Goal: Task Accomplishment & Management: Manage account settings

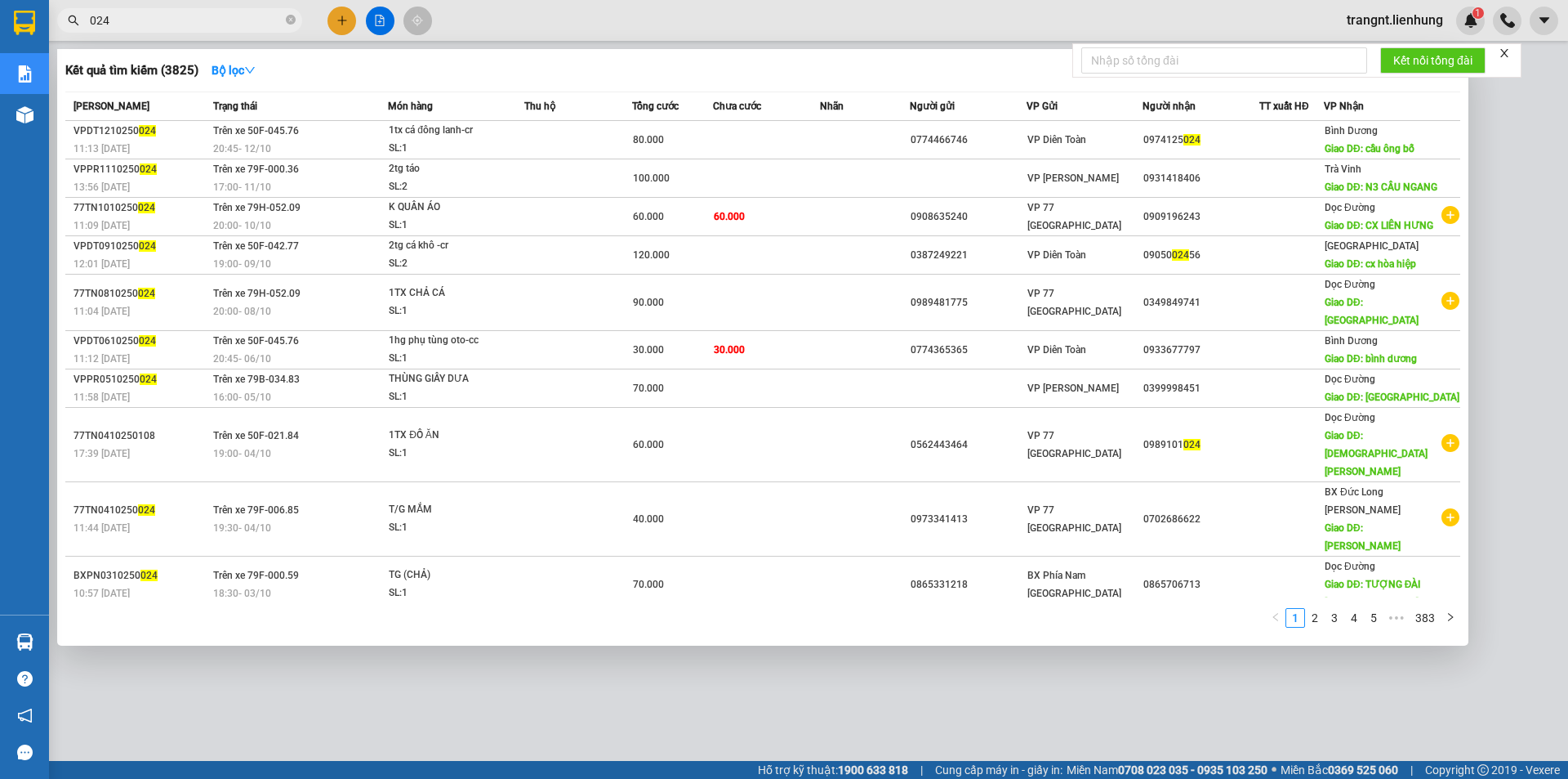
click at [212, 23] on input "024" at bounding box center [186, 20] width 193 height 18
type input "0"
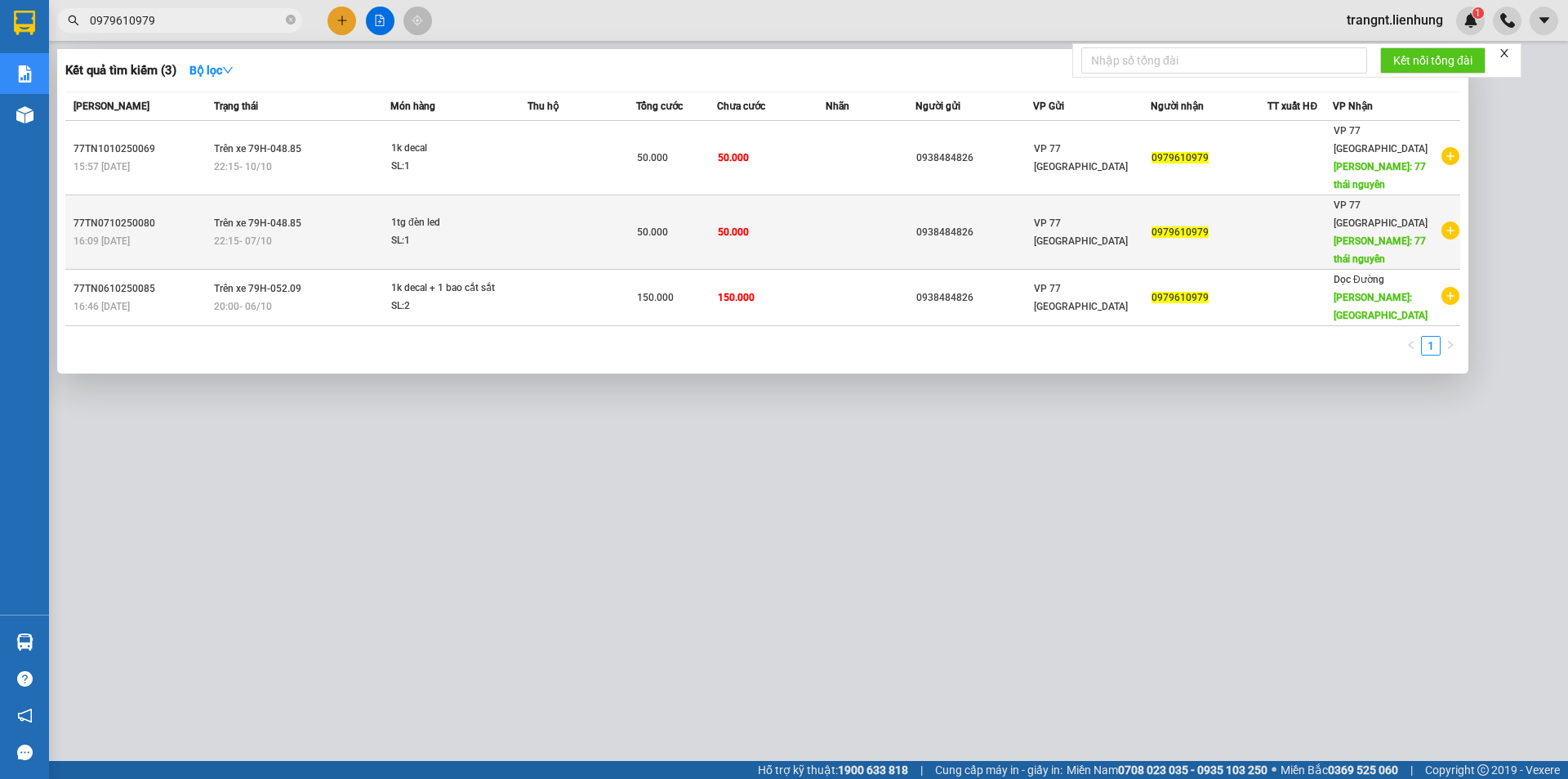
type input "0979610979"
click at [429, 232] on div "SL: 1" at bounding box center [451, 241] width 122 height 18
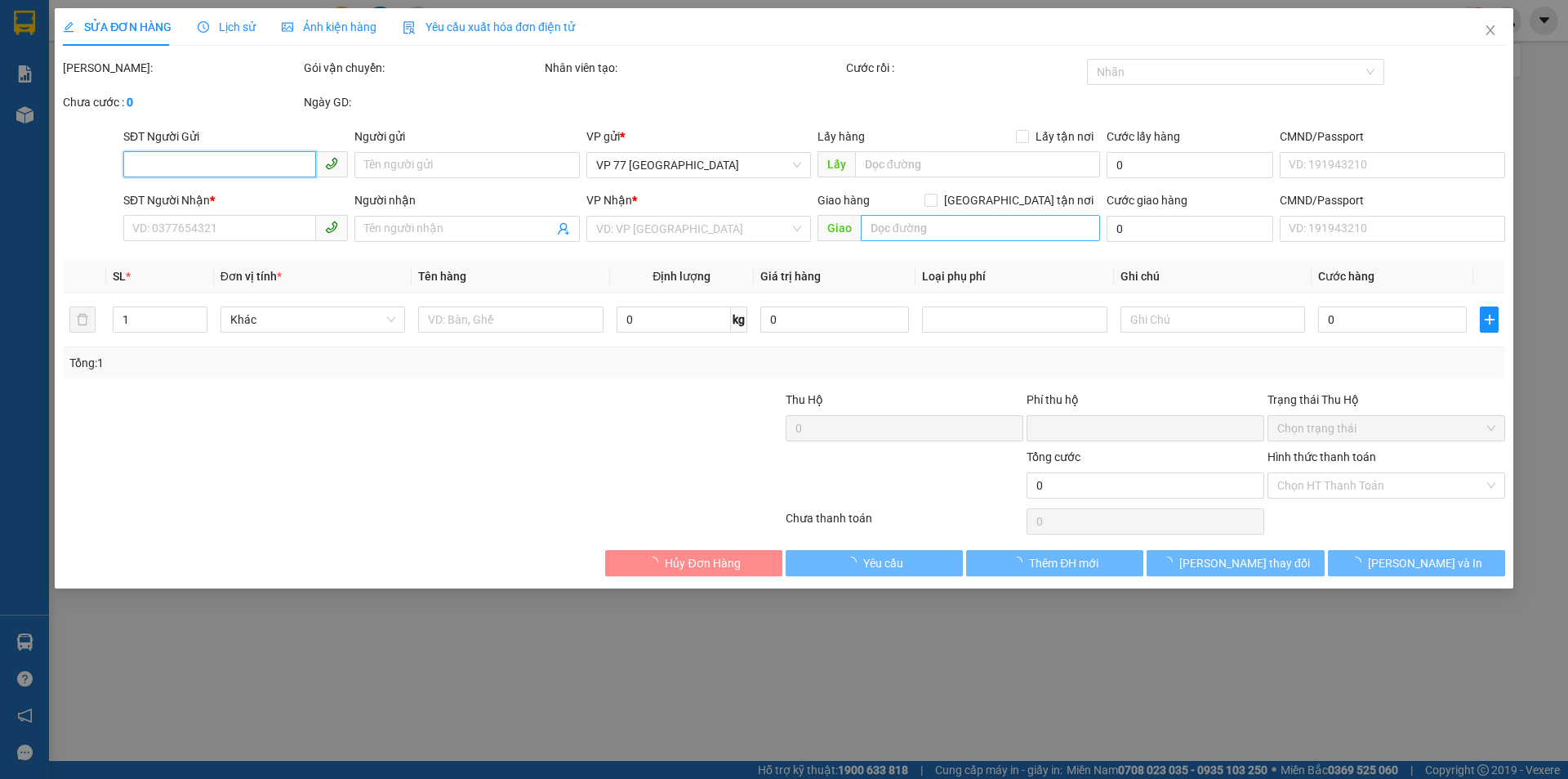
type input "0938484826"
type input "0979610979"
type input "77 thái nguyên"
type input "0"
type input "50.000"
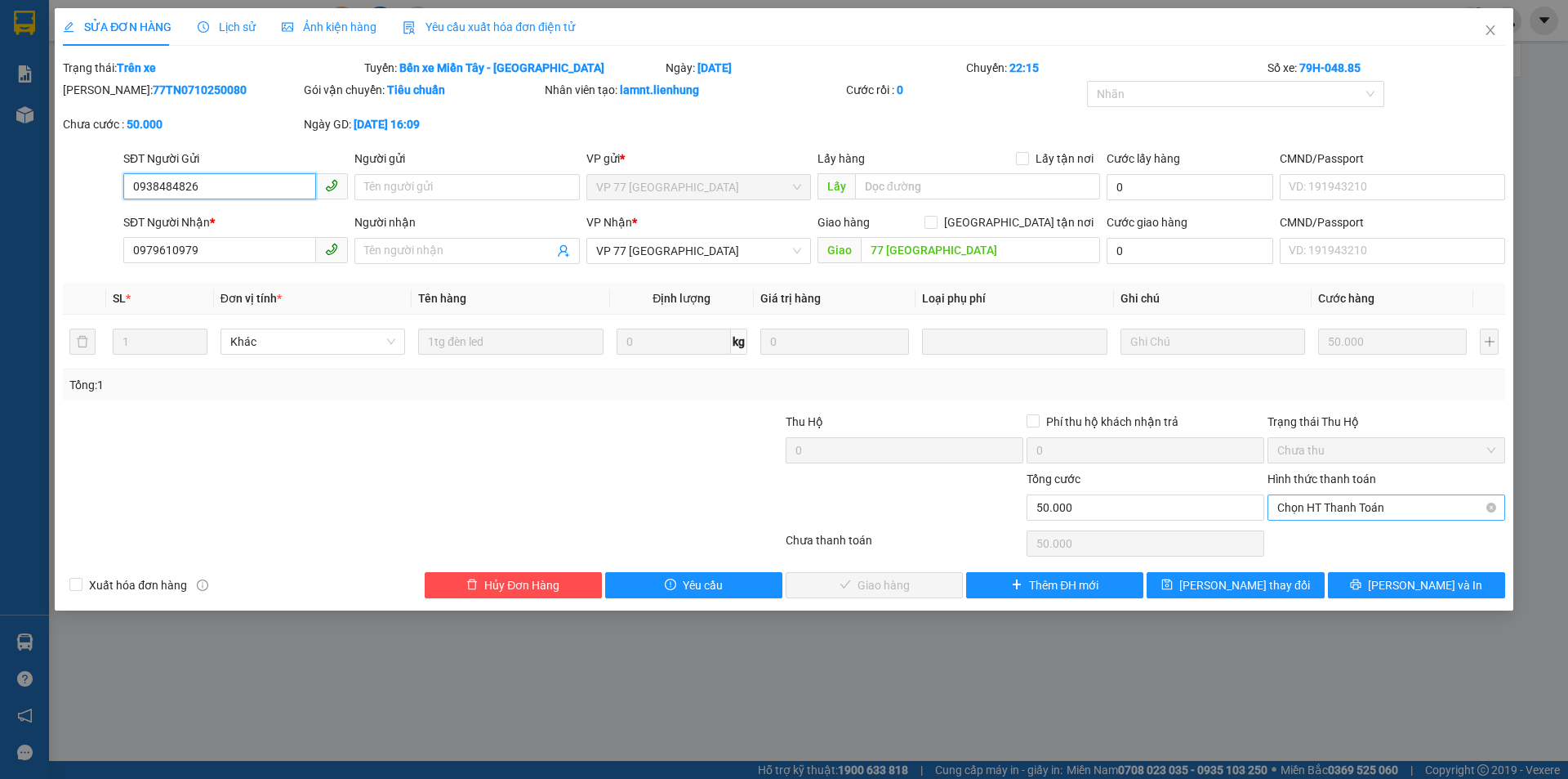
click at [1344, 506] on span "Chọn HT Thanh Toán" at bounding box center [1386, 506] width 218 height 24
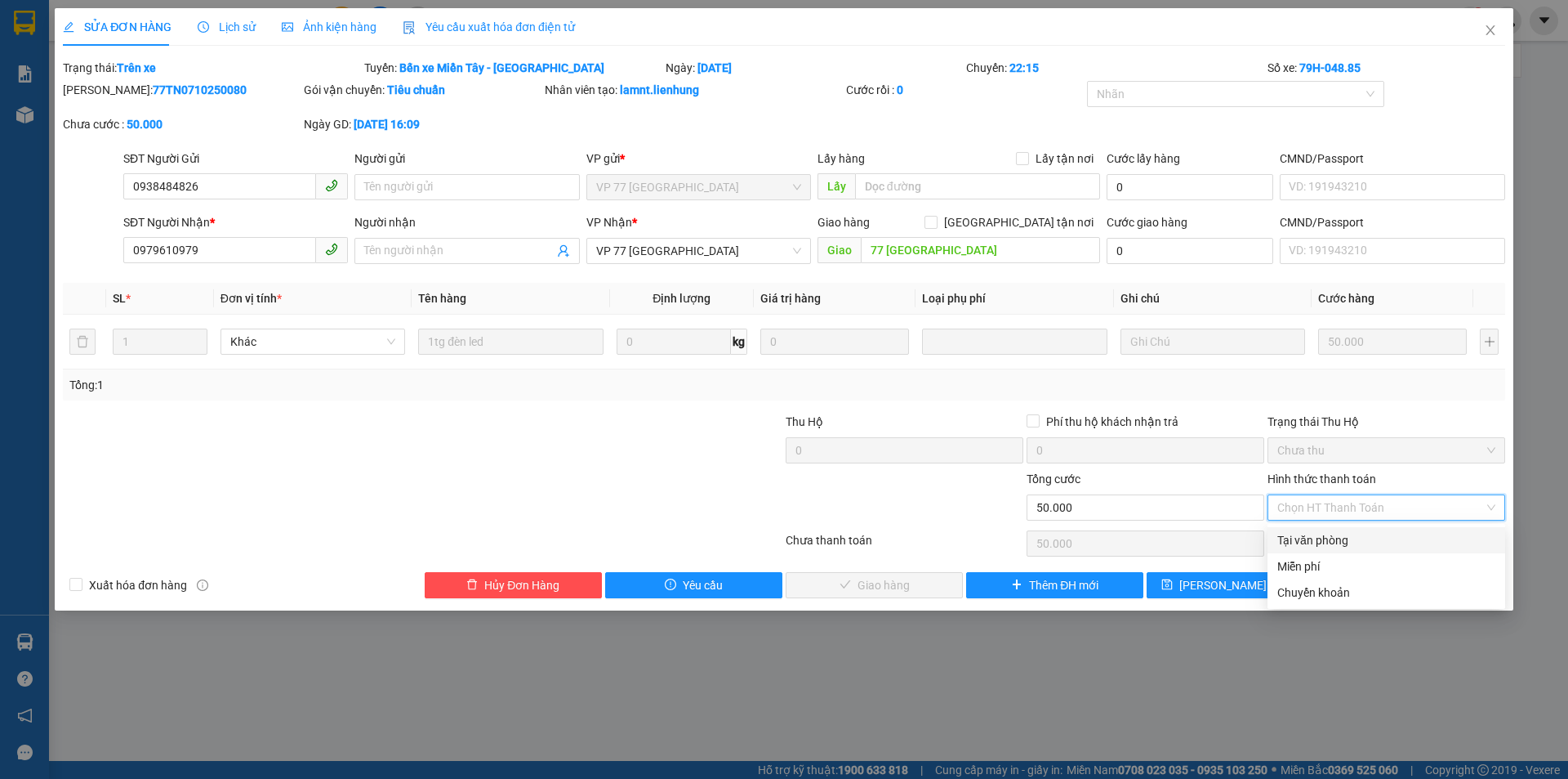
click at [1318, 531] on div "Tại văn phòng" at bounding box center [1386, 539] width 238 height 26
type input "0"
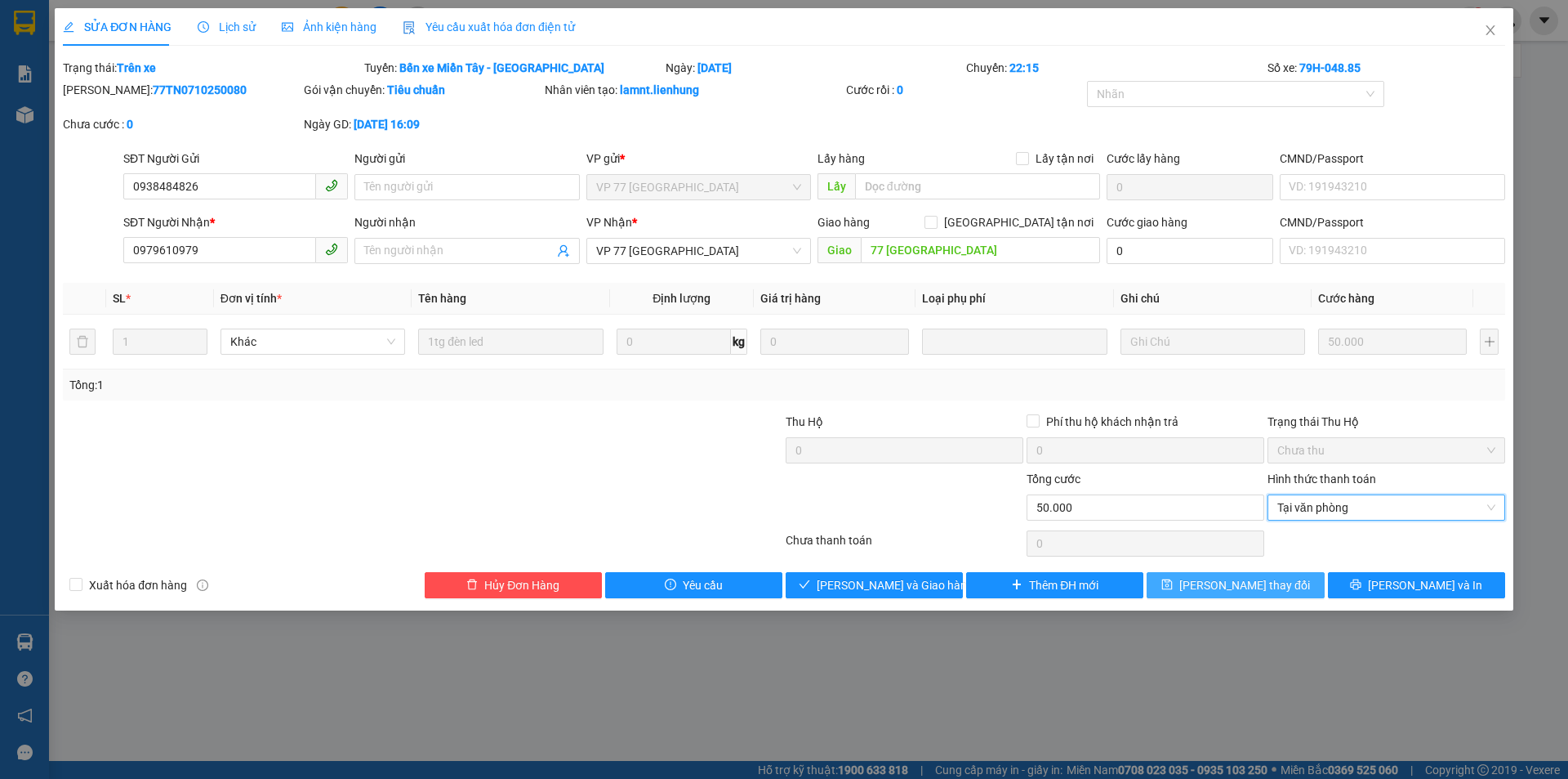
click at [1214, 579] on span "Lưu thay đổi" at bounding box center [1245, 584] width 131 height 18
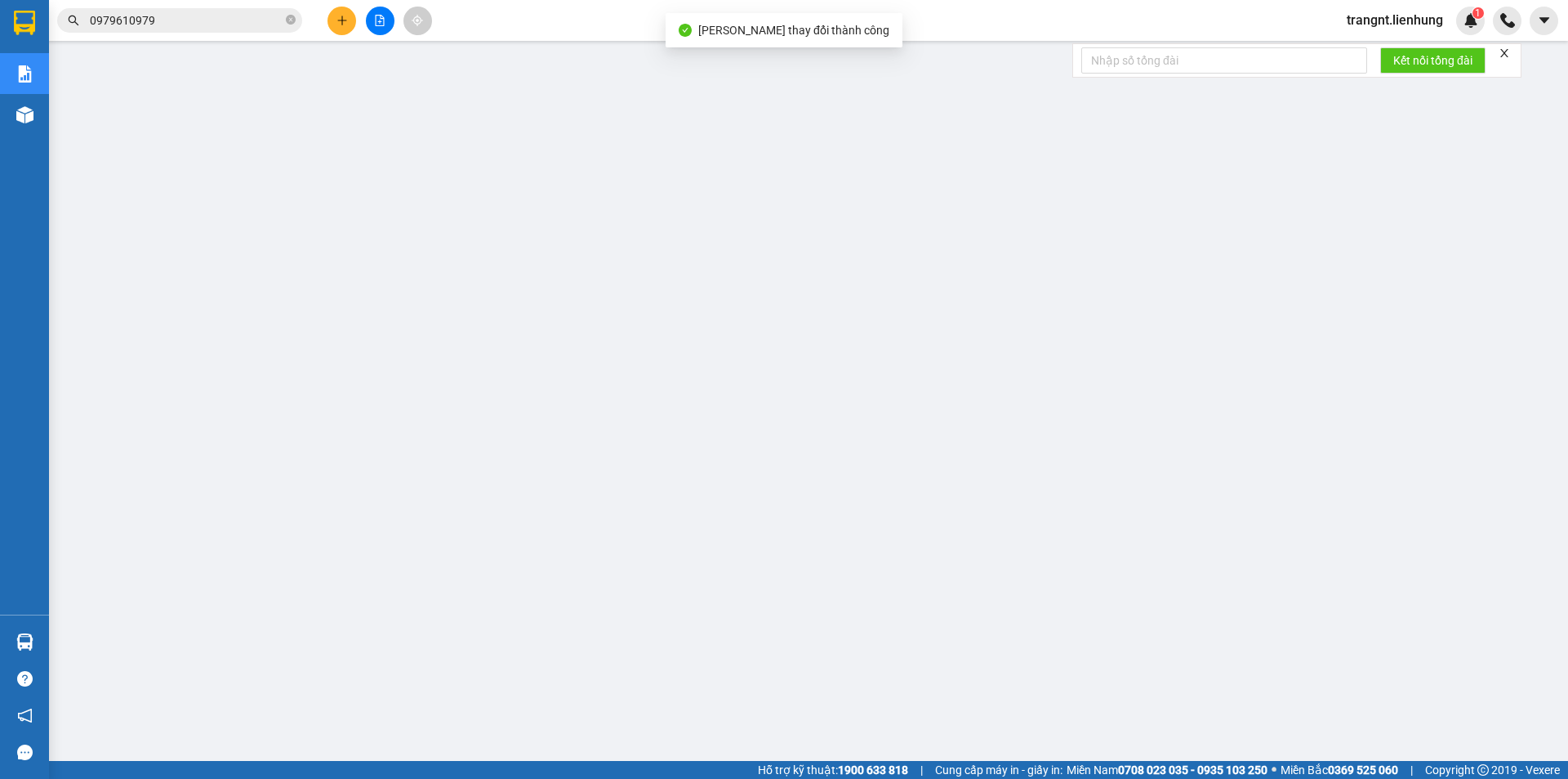
click at [171, 24] on input "0979610979" at bounding box center [186, 20] width 193 height 18
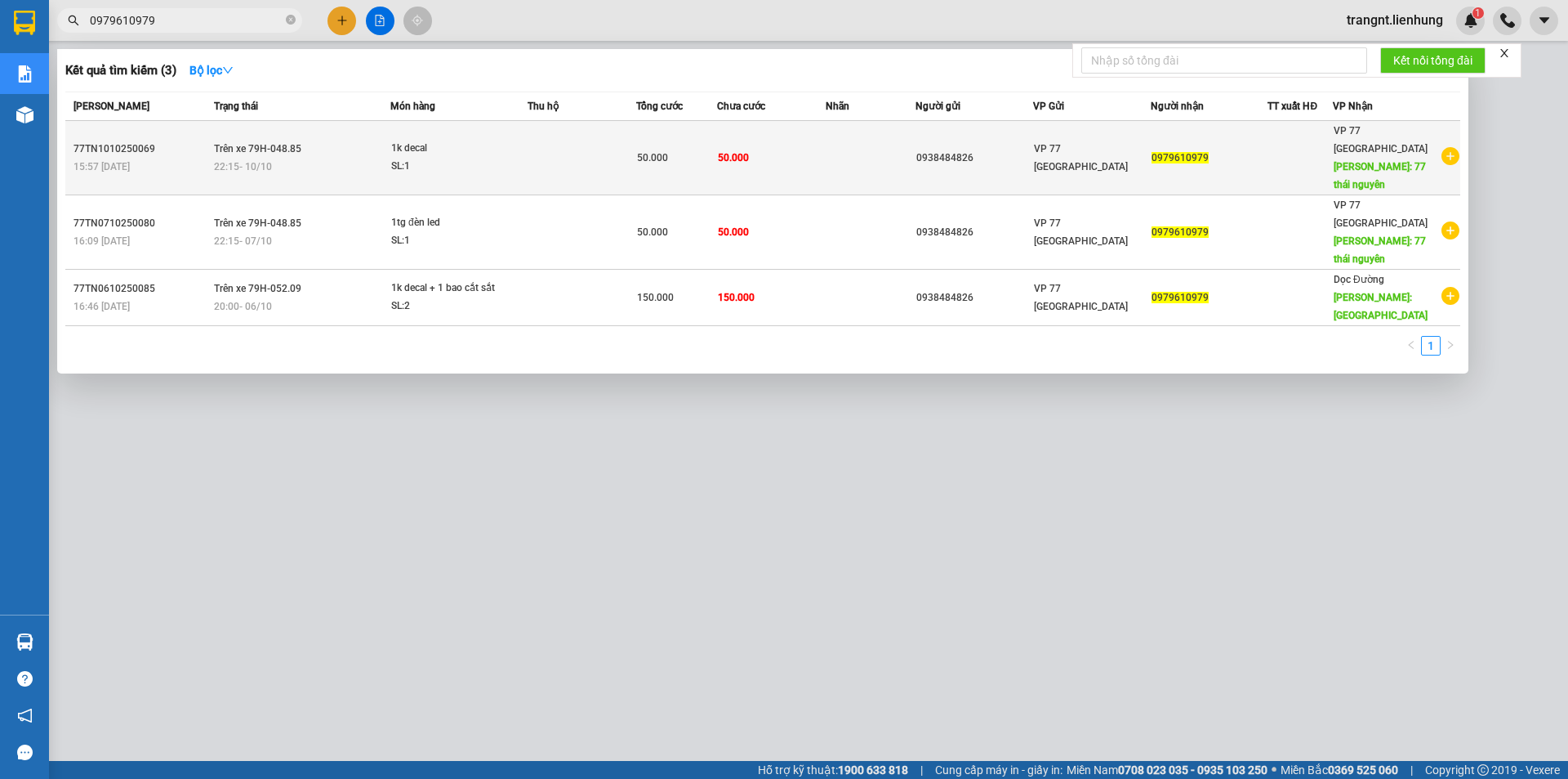
click at [297, 143] on span "Trên xe 79H-048.85" at bounding box center [257, 148] width 88 height 12
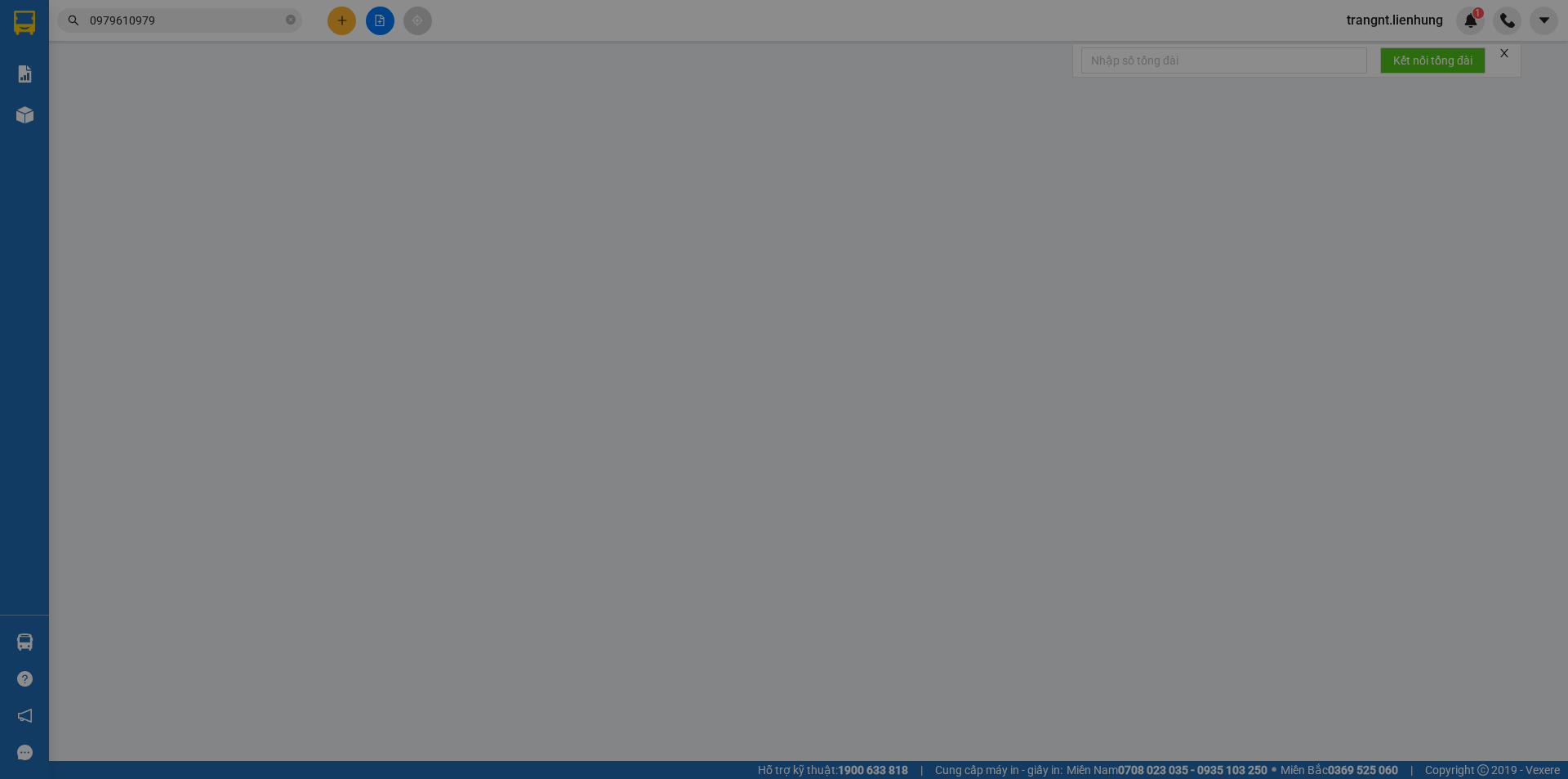
type input "0938484826"
type input "0979610979"
type input "77 thái nguyên"
type input "0"
type input "50.000"
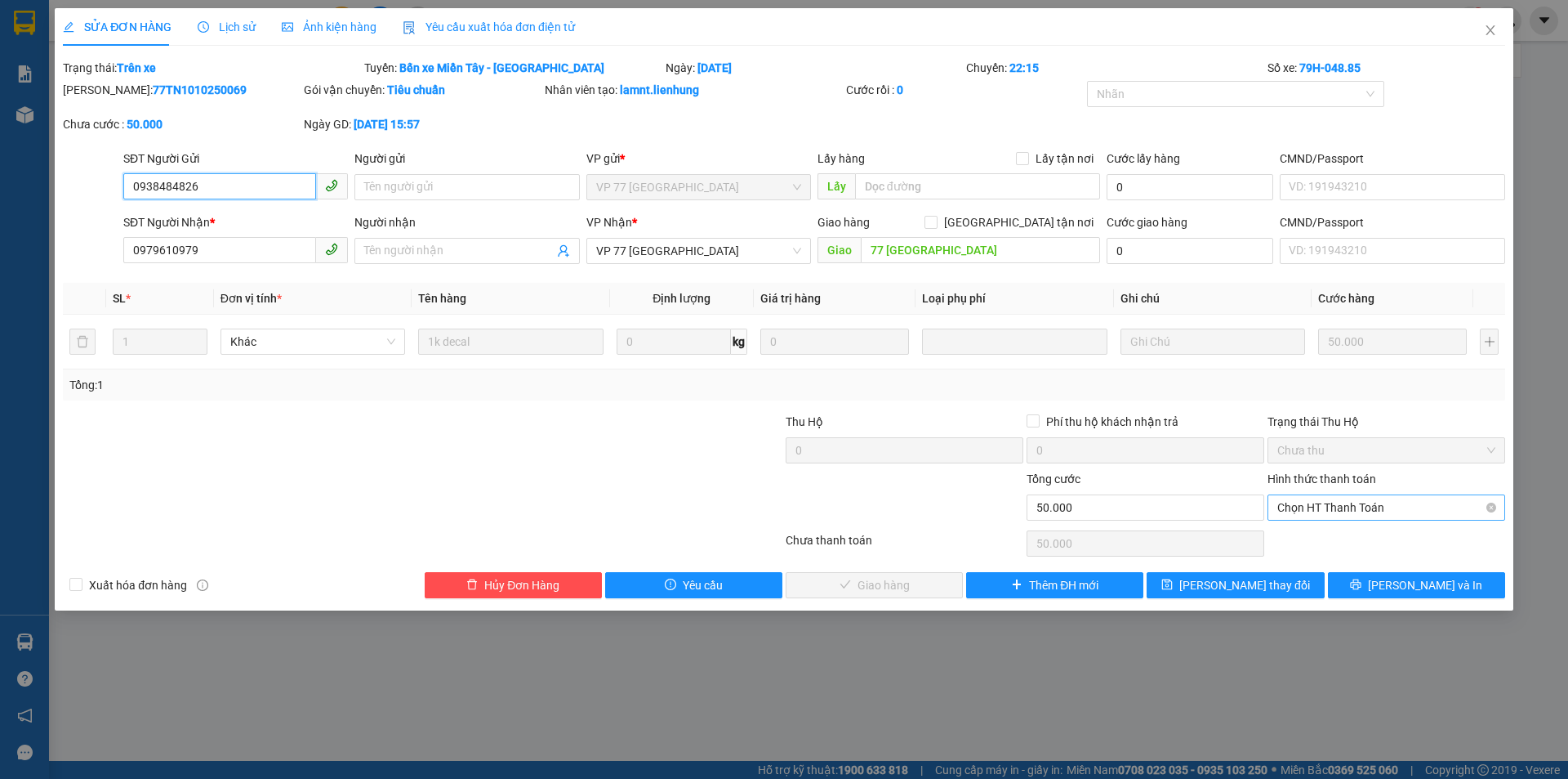
click at [1333, 506] on span "Chọn HT Thanh Toán" at bounding box center [1386, 506] width 218 height 24
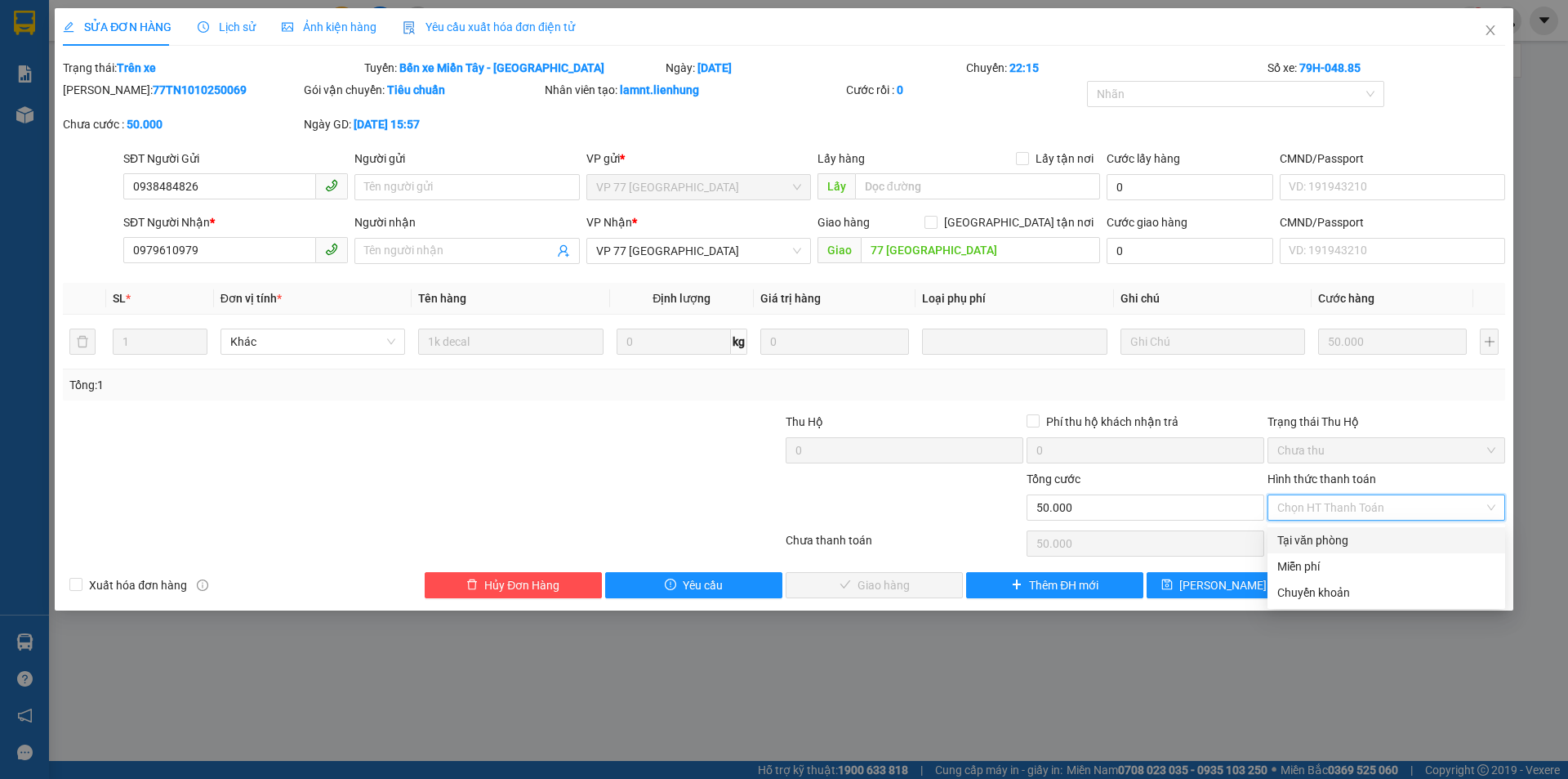
click at [1312, 538] on div "Tại văn phòng" at bounding box center [1386, 539] width 218 height 18
type input "0"
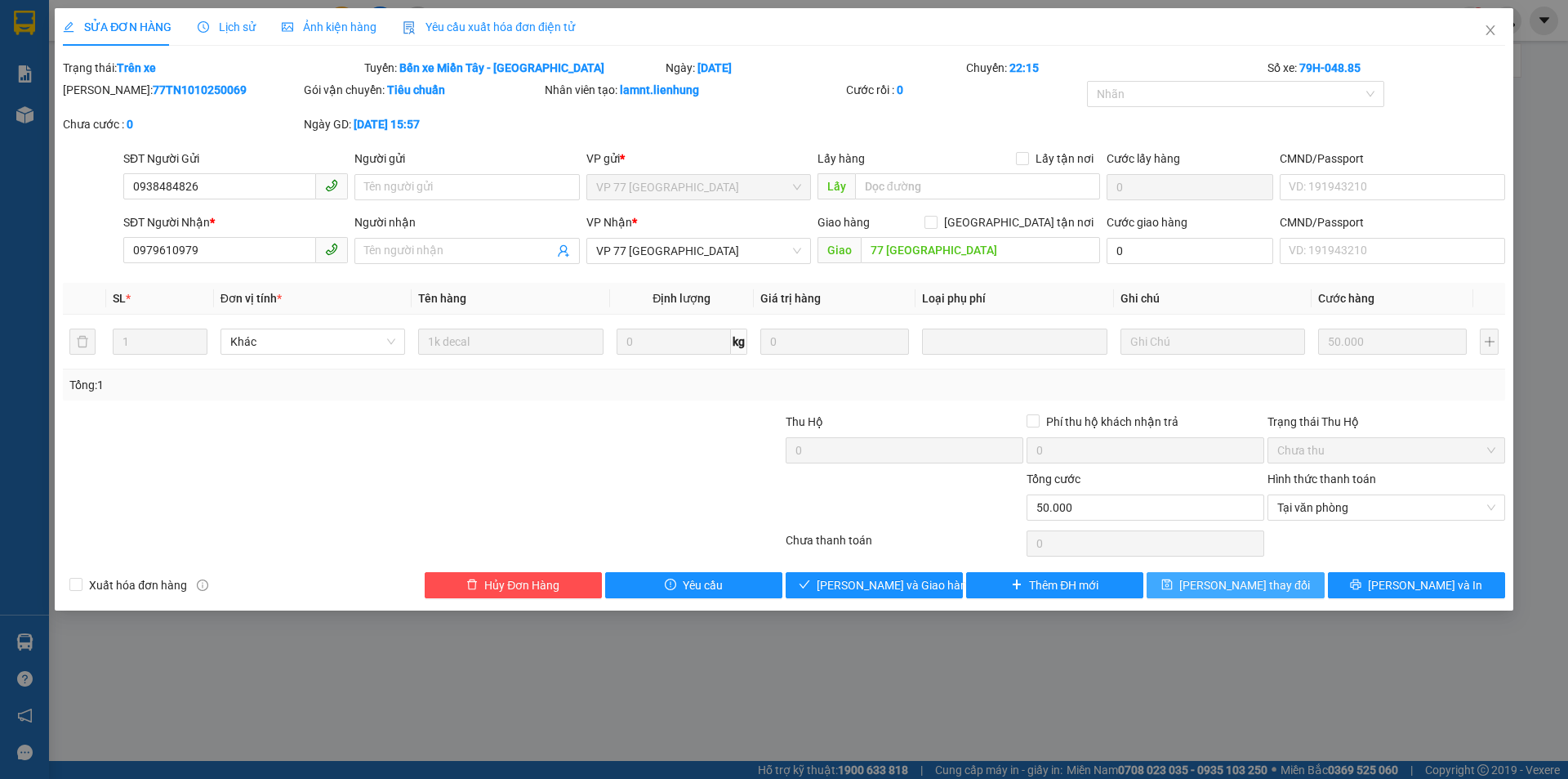
click at [1270, 584] on span "Lưu thay đổi" at bounding box center [1245, 584] width 131 height 18
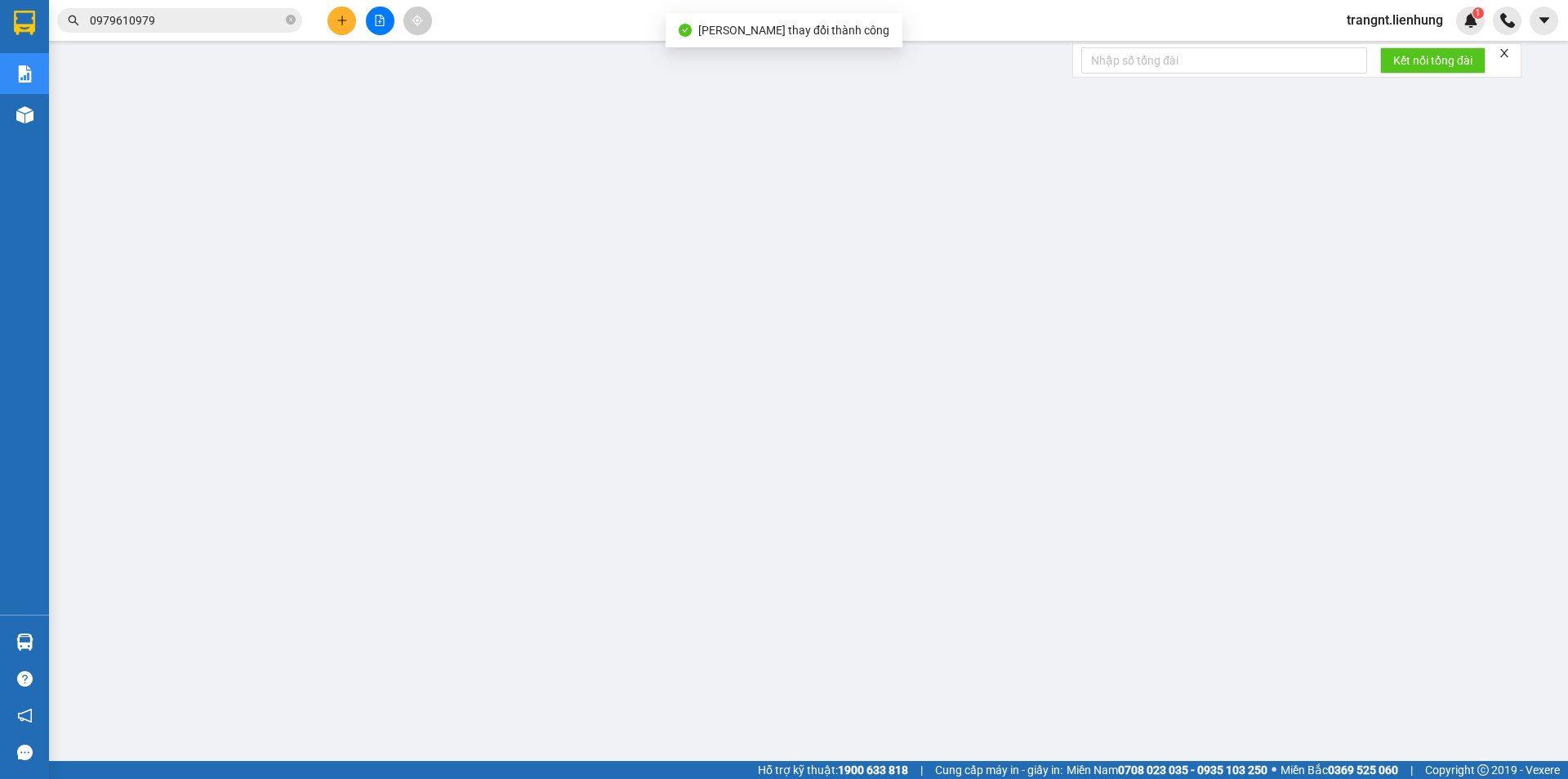
click at [167, 19] on input "0979610979" at bounding box center [186, 20] width 193 height 18
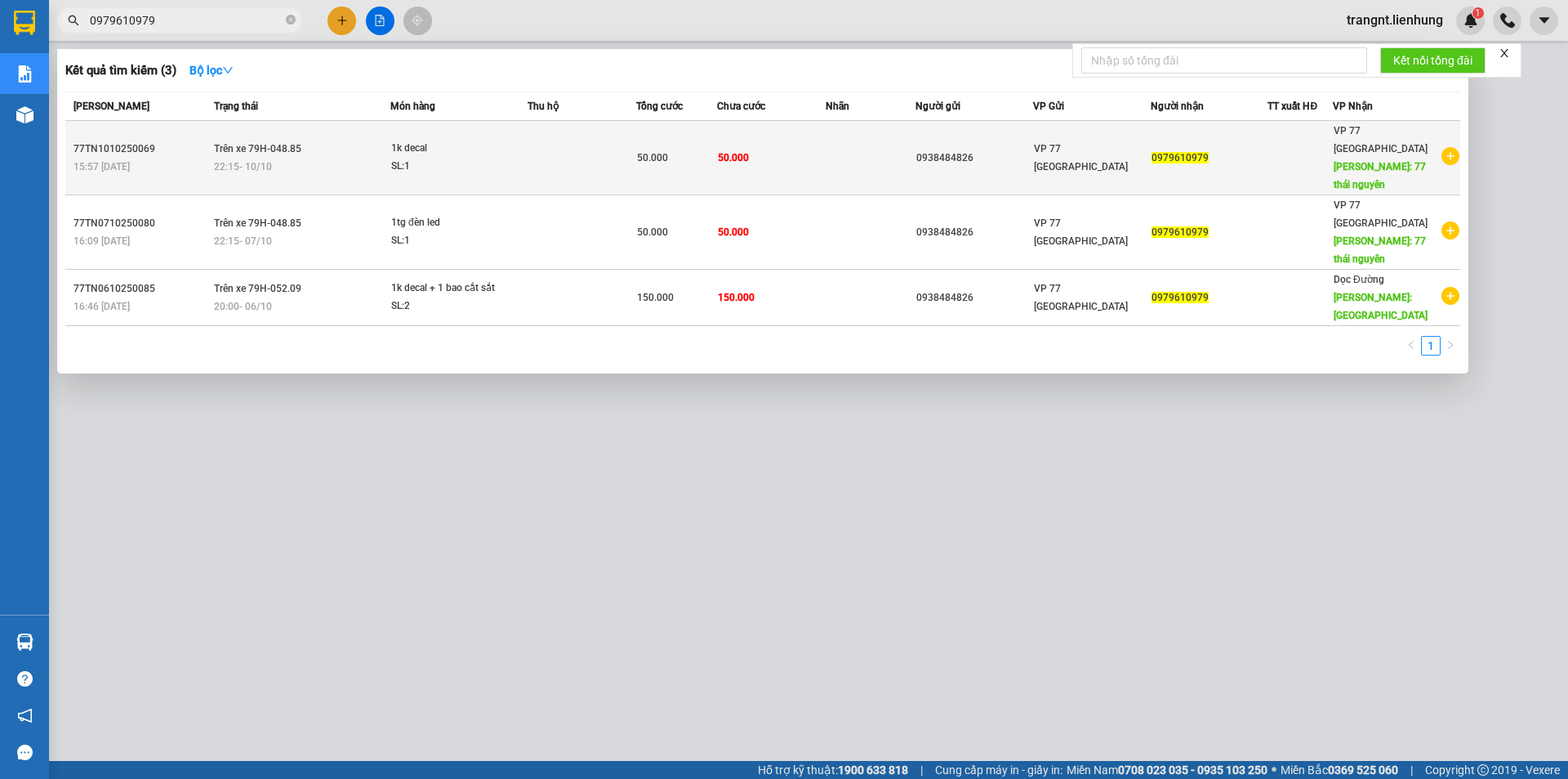
click at [756, 143] on td "50.000" at bounding box center [771, 158] width 109 height 74
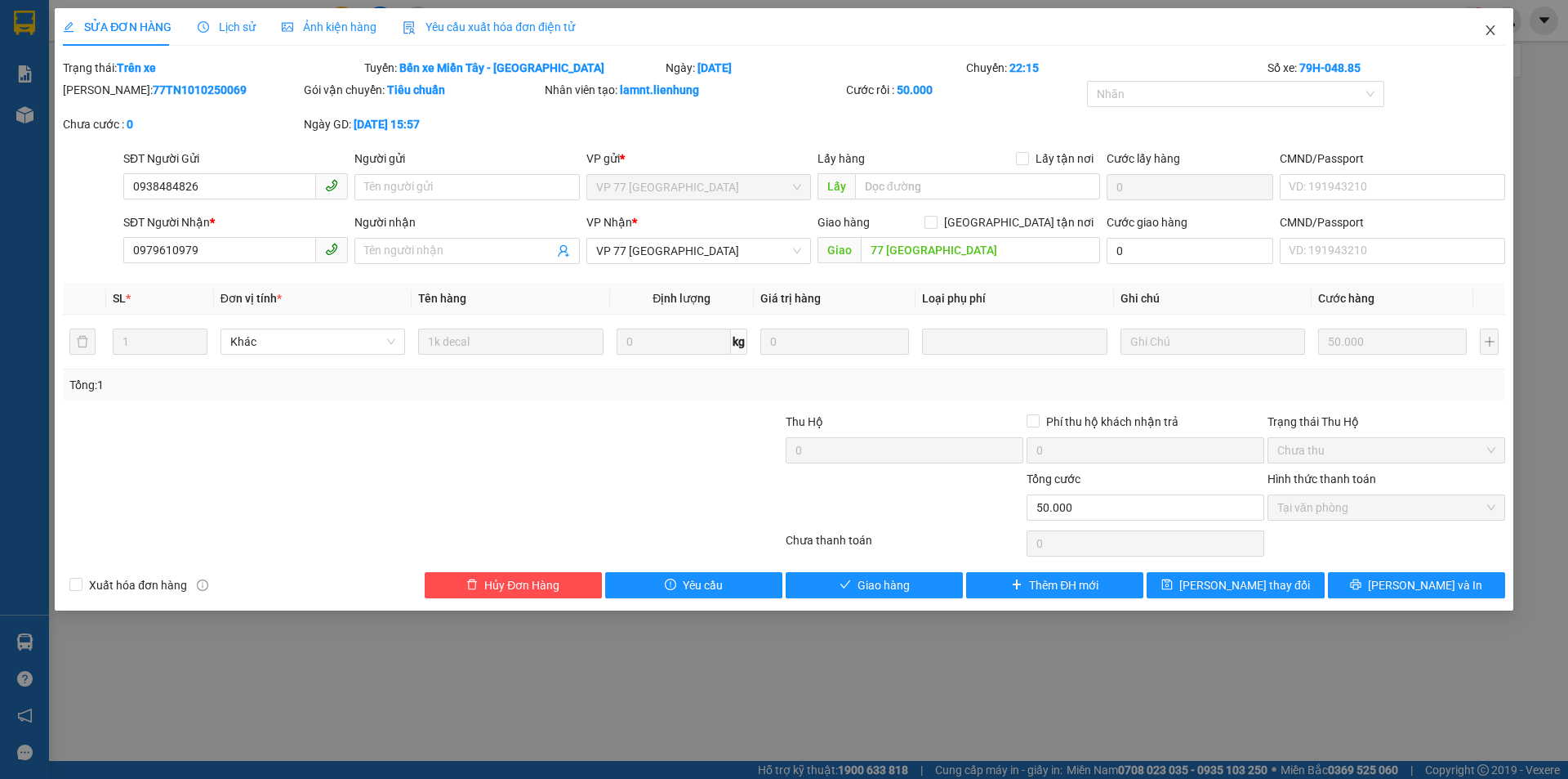
click at [1488, 35] on icon "close" at bounding box center [1490, 31] width 13 height 13
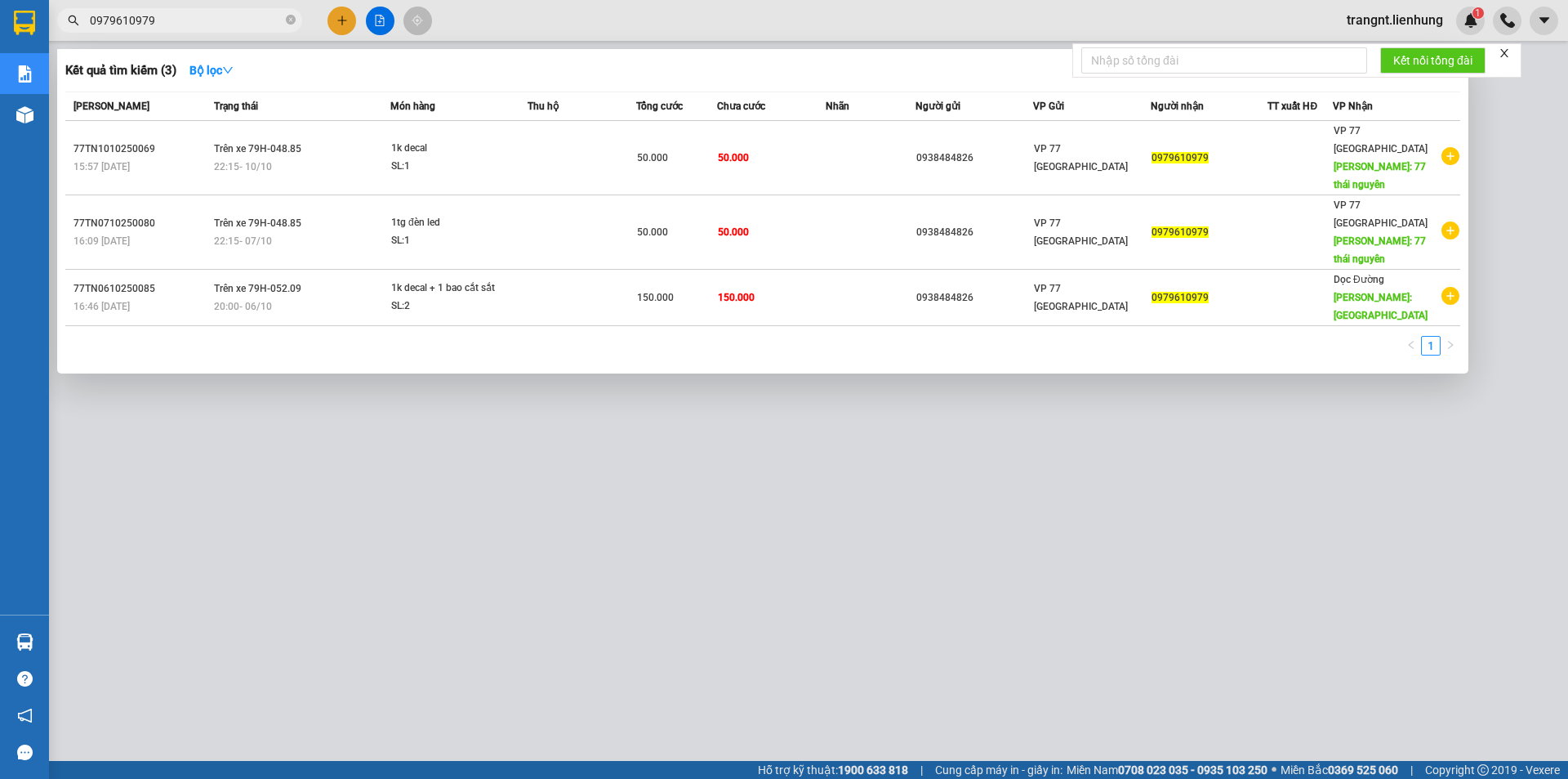
click at [177, 25] on input "0979610979" at bounding box center [186, 20] width 193 height 18
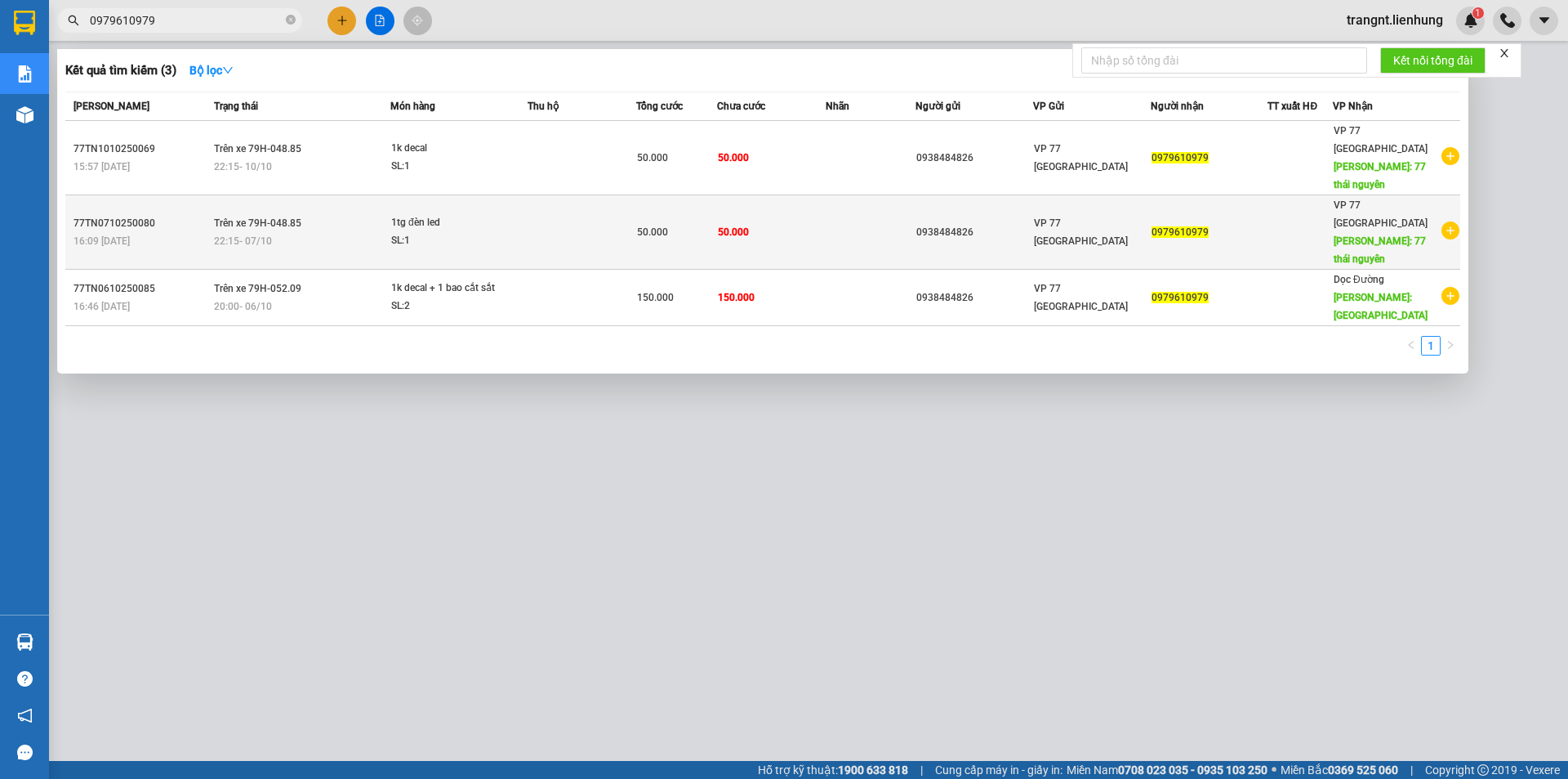
click at [272, 218] on span "Trên xe 79H-048.85" at bounding box center [257, 223] width 88 height 12
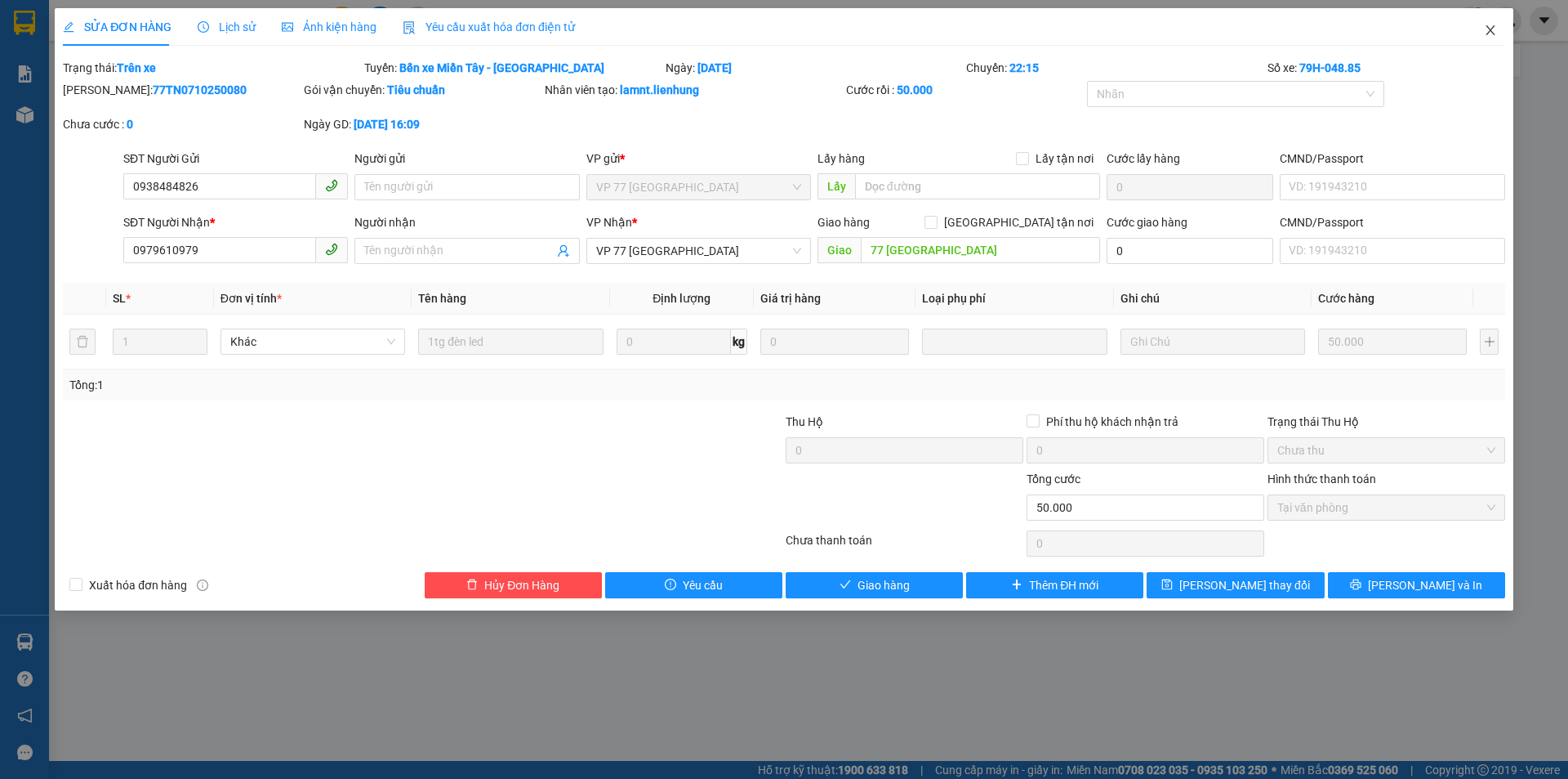
click at [1489, 33] on icon "close" at bounding box center [1489, 30] width 9 height 10
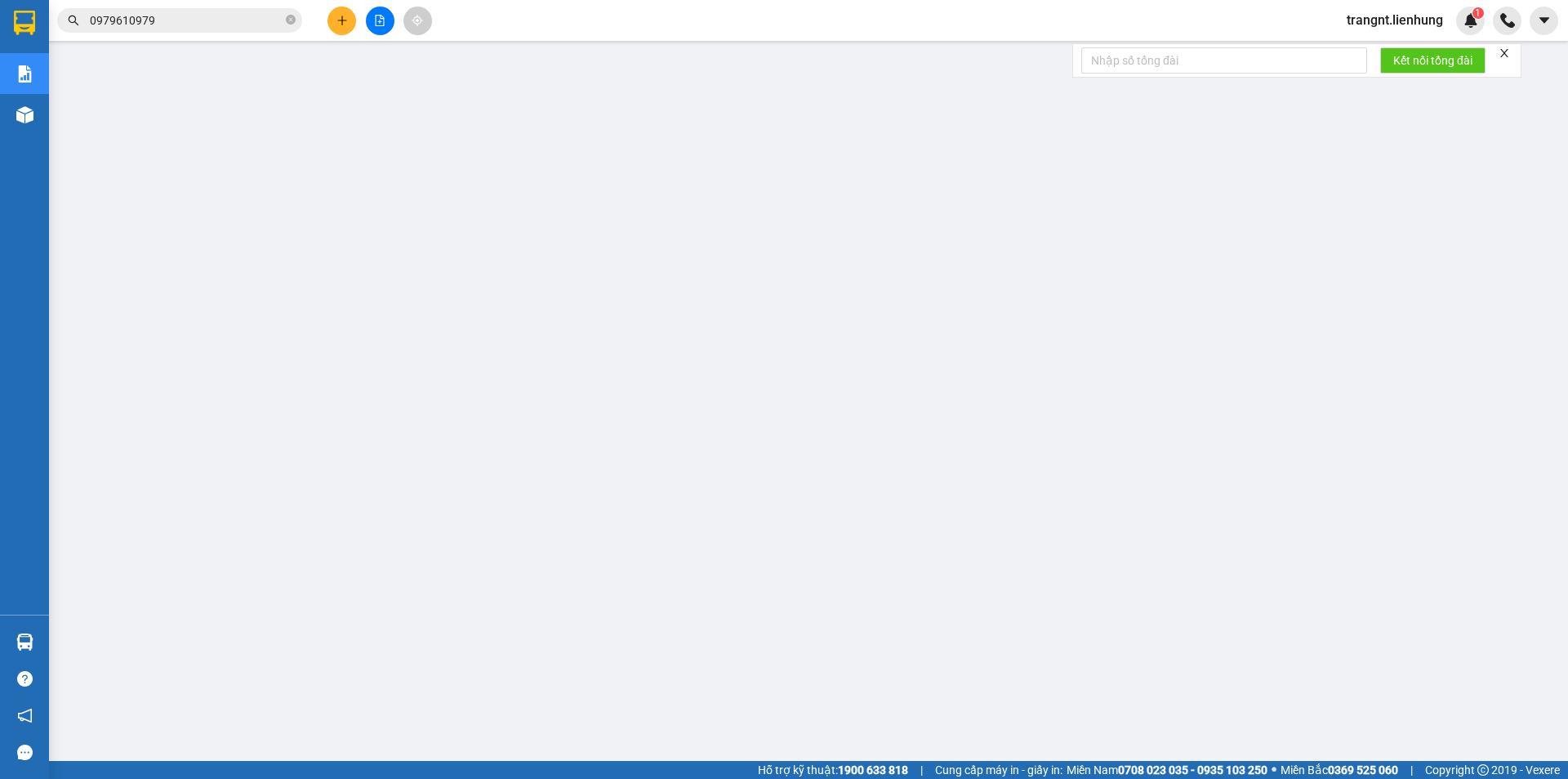
click at [180, 16] on input "0979610979" at bounding box center [186, 20] width 193 height 18
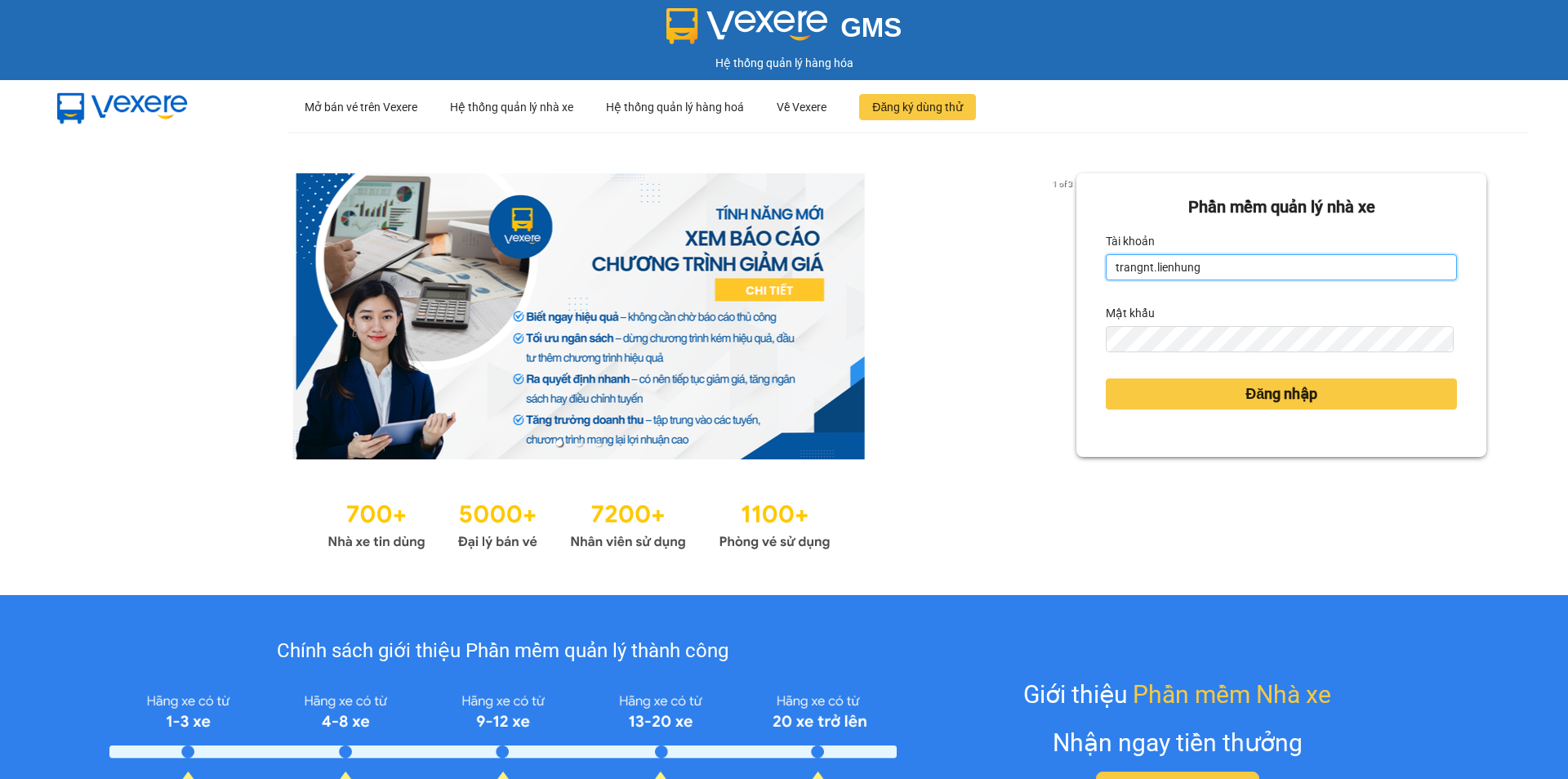
click at [1200, 273] on input "trangnt.lienhung" at bounding box center [1281, 267] width 351 height 26
drag, startPoint x: 1200, startPoint y: 273, endPoint x: 1086, endPoint y: 271, distance: 114.0
click at [1086, 271] on div "Phần mềm quản lý nhà xe Tài khoản trangnt.lienhung Mật khẩu Đăng nhập" at bounding box center [1281, 315] width 410 height 283
type input "minhhuy.lienhung"
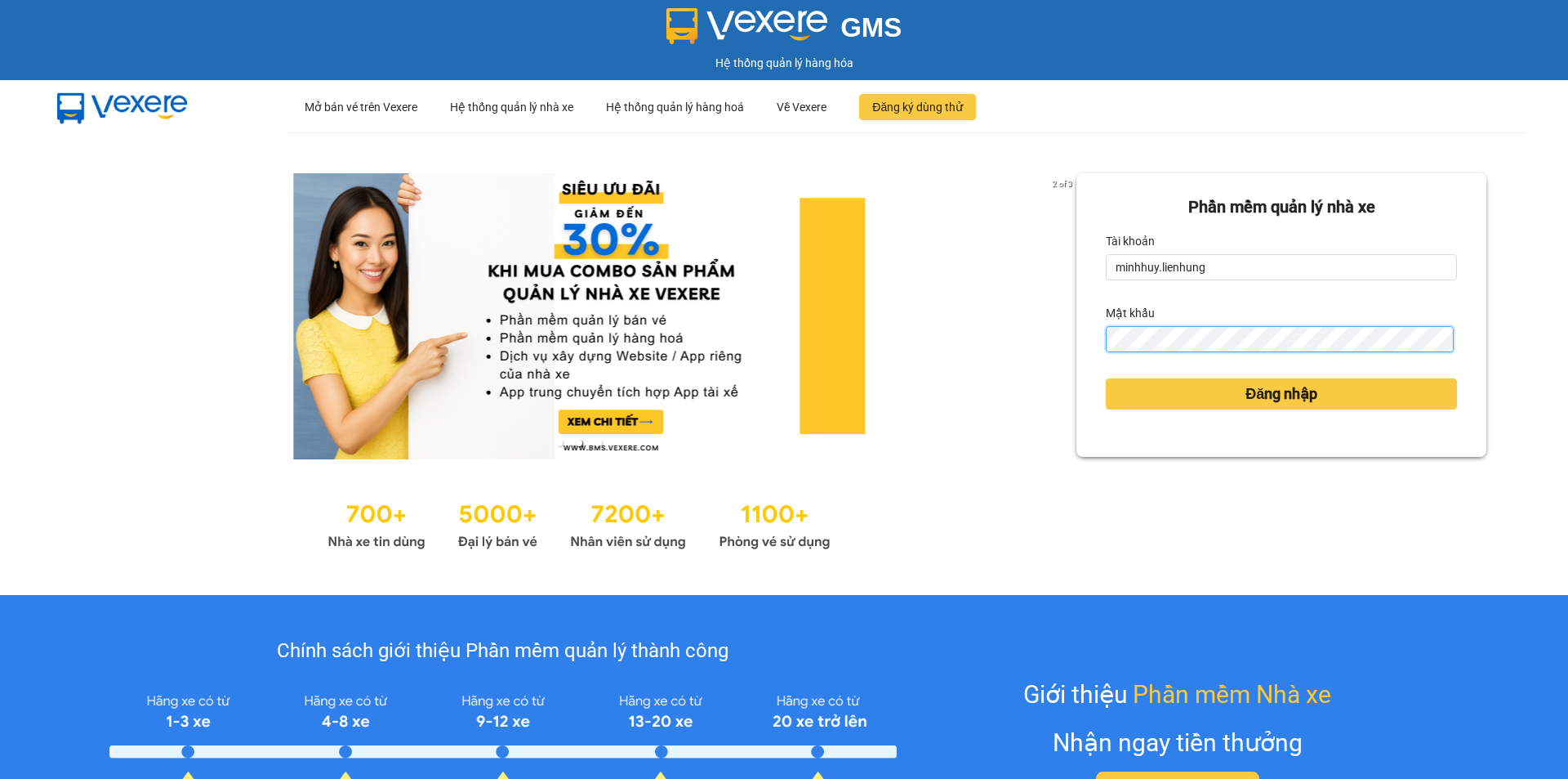
click at [1076, 342] on div "Phần mềm quản lý nhà xe Tài khoản minhhuy.lienhung Mật khẩu Đăng nhập" at bounding box center [1281, 315] width 410 height 283
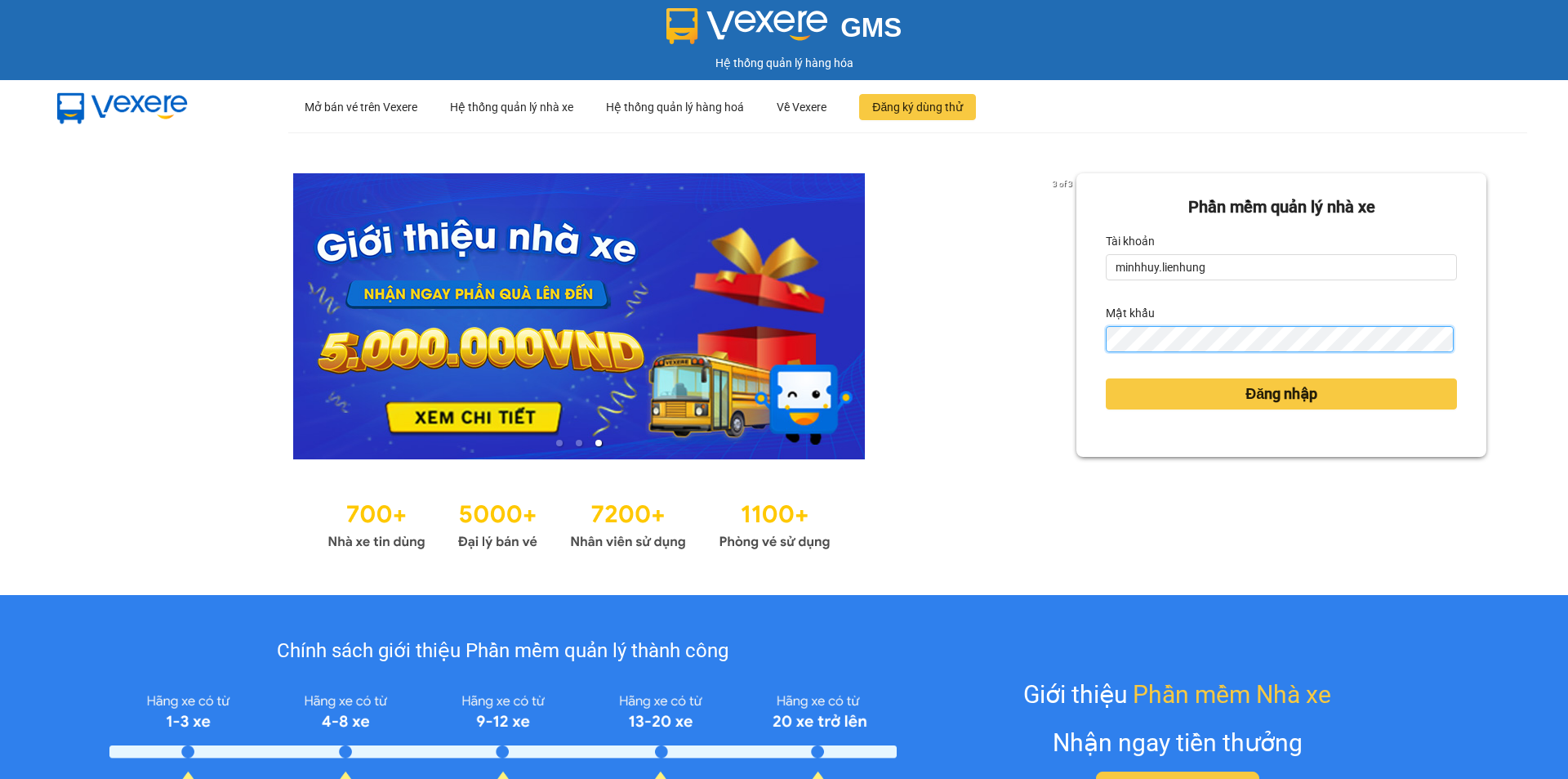
click at [1106, 378] on button "Đăng nhập" at bounding box center [1281, 394] width 351 height 31
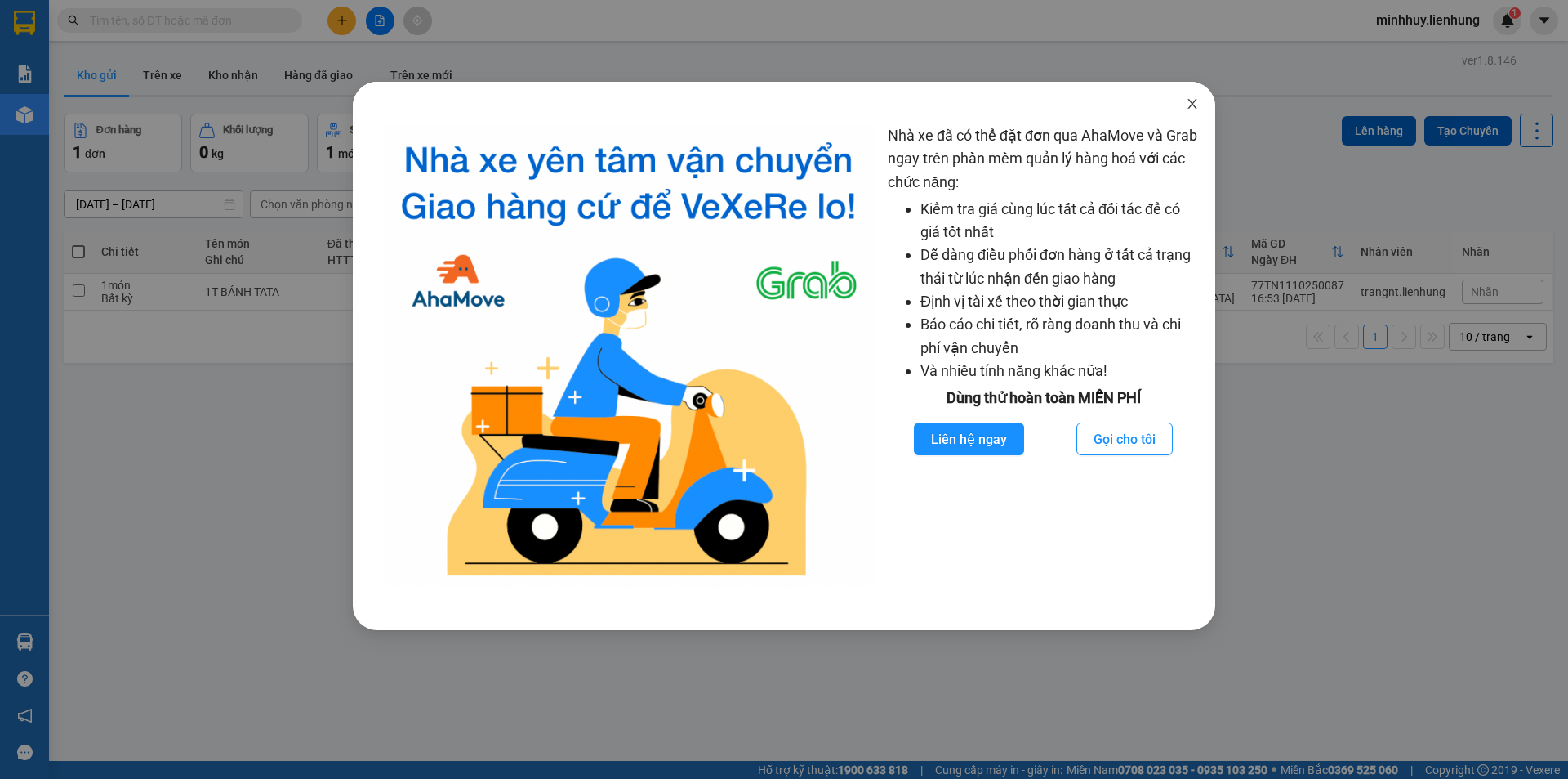
click at [1195, 102] on icon "close" at bounding box center [1193, 104] width 13 height 13
